Goal: Task Accomplishment & Management: Use online tool/utility

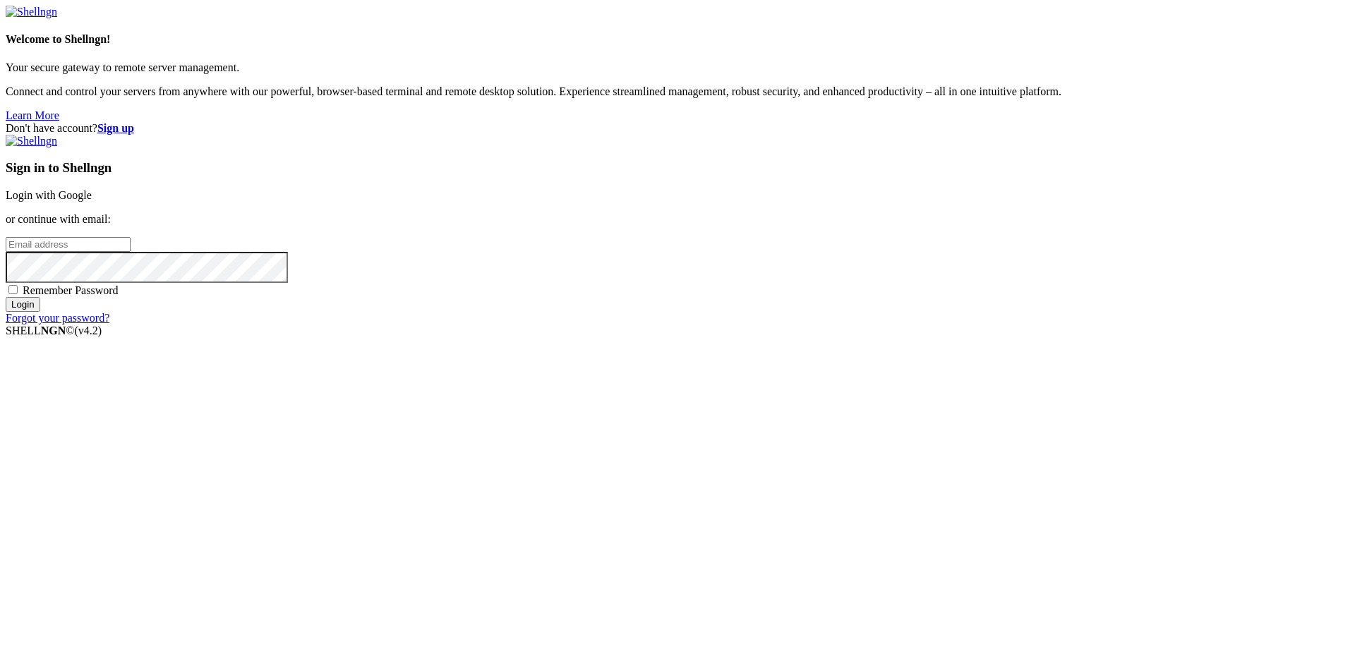
click at [131, 252] on input "email" at bounding box center [68, 244] width 125 height 15
type input "[EMAIL_ADDRESS][DOMAIN_NAME]"
click at [6, 297] on input "Login" at bounding box center [23, 304] width 35 height 15
click at [6, 310] on input "Login" at bounding box center [23, 317] width 35 height 15
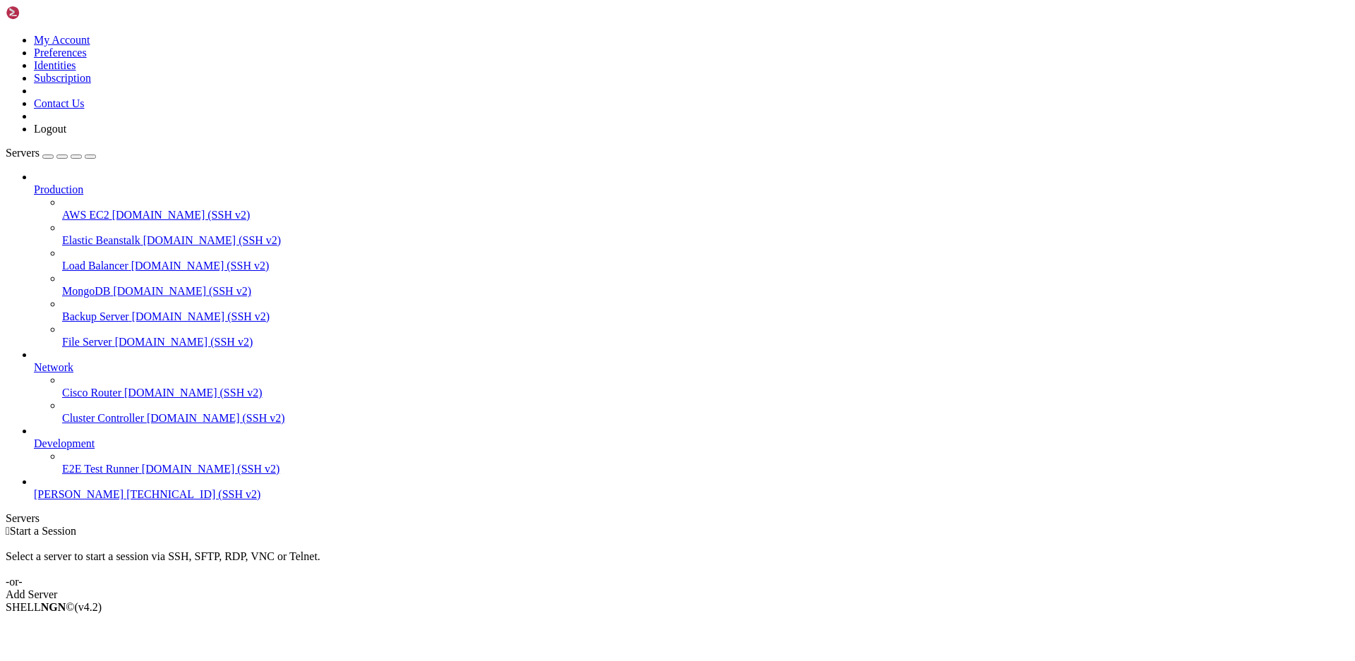
click at [90, 500] on span "[PERSON_NAME]" at bounding box center [79, 494] width 90 height 12
click at [126, 500] on span "[TECHNICAL_ID] (SSH v2)" at bounding box center [193, 494] width 134 height 12
click at [66, 500] on span "[PERSON_NAME]" at bounding box center [79, 494] width 90 height 12
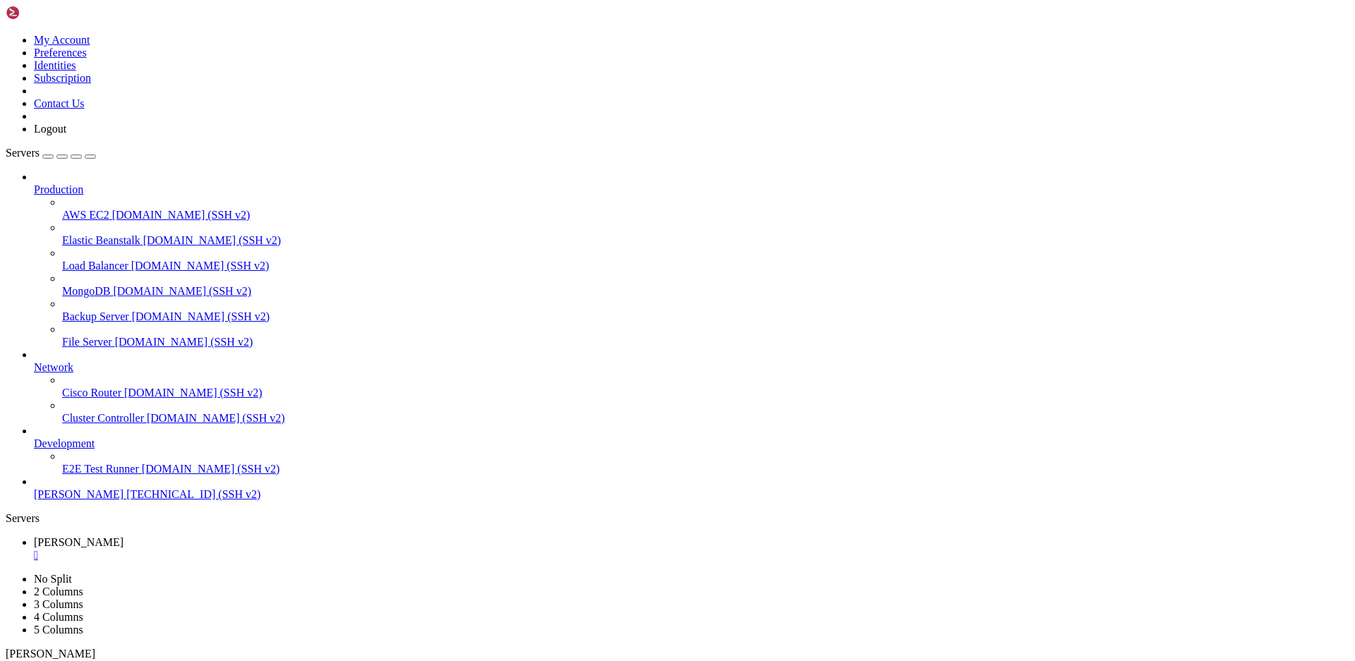
scroll to position [528, 0]
